Goal: Navigation & Orientation: Find specific page/section

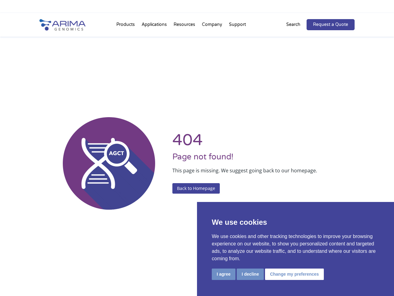
click at [197, 18] on li "Resources Resource Library Documentation Publications Literature Videos Blog Bi…" at bounding box center [184, 25] width 28 height 21
click at [224, 274] on button "I agree" at bounding box center [224, 273] width 24 height 11
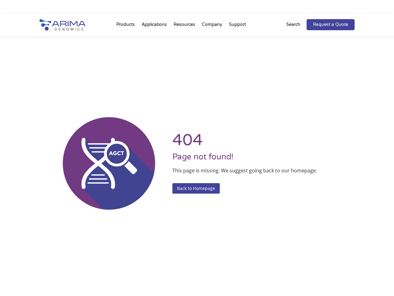
click at [250, 274] on div "404 Page not found! This page is missing. We suggest going back to our homepage…" at bounding box center [196, 163] width 315 height 296
click at [294, 274] on div "404 Page not found! This page is missing. We suggest going back to our homepage…" at bounding box center [196, 163] width 315 height 296
click at [197, 25] on li "Resources Resource Library Documentation Publications Literature Videos Blog Bi…" at bounding box center [184, 25] width 28 height 21
click at [126, 26] on li "Products Clinical Services Aventa FusionPlus Aventa [MEDICAL_DATA] Research Pro…" at bounding box center [125, 25] width 25 height 21
click at [185, 26] on li "Resources Resource Library Documentation Publications Literature Videos Blog Bi…" at bounding box center [184, 25] width 28 height 21
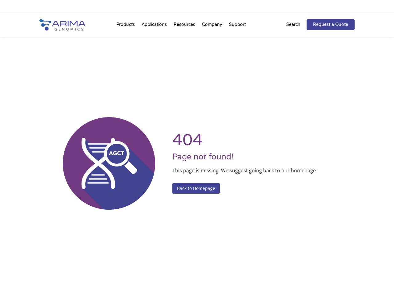
click at [213, 26] on li "Company About + Team Careers Events Press + News" at bounding box center [212, 25] width 27 height 21
click at [237, 26] on li "Support FAQs Contact Us" at bounding box center [238, 25] width 24 height 21
click at [298, 25] on p "Search" at bounding box center [293, 25] width 14 height 8
